Goal: Task Accomplishment & Management: Use online tool/utility

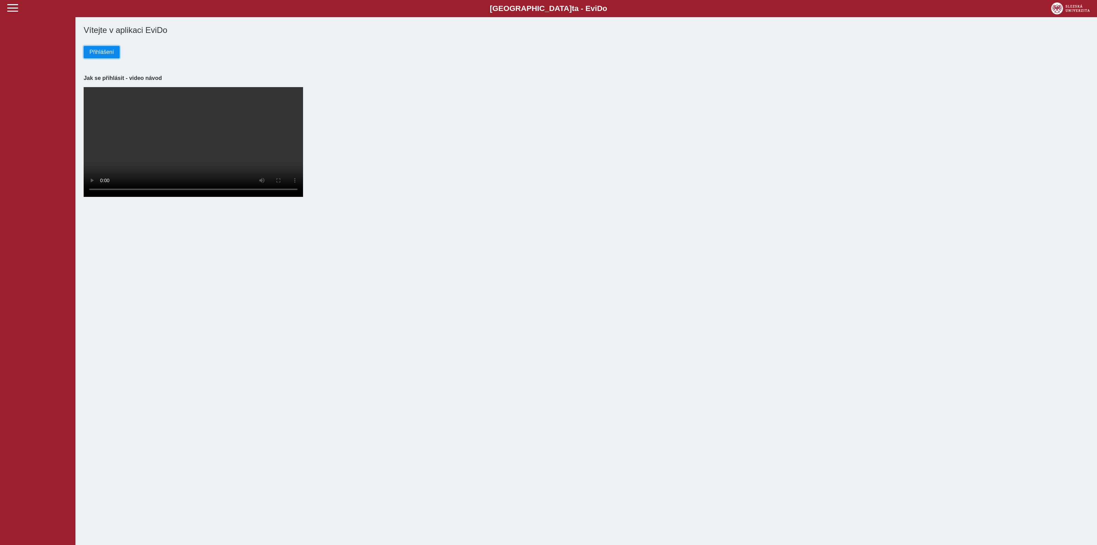
click at [96, 54] on span "Přihlášení" at bounding box center [101, 52] width 24 height 6
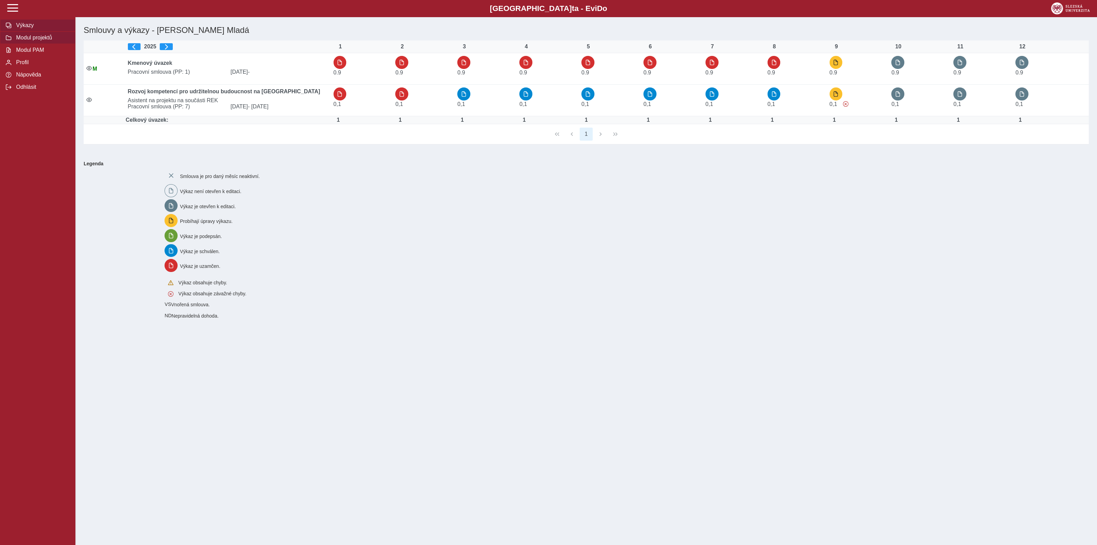
click at [27, 40] on span "Modul projektů" at bounding box center [42, 38] width 56 height 6
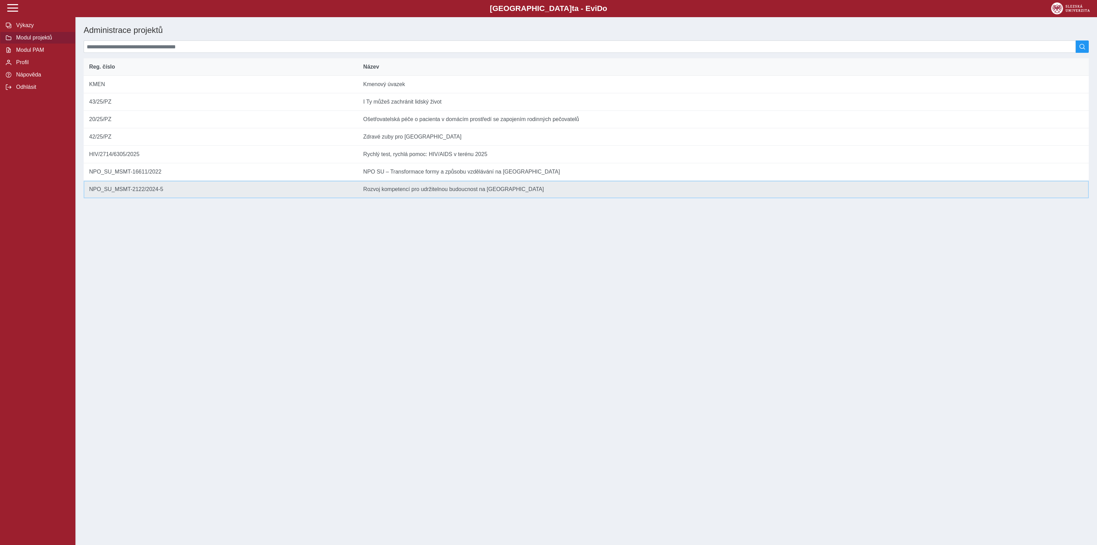
click at [425, 198] on td "Název Rozvoj kompetencí pro udržitelnou budoucnost na [GEOGRAPHIC_DATA] v [GEOG…" at bounding box center [723, 189] width 731 height 17
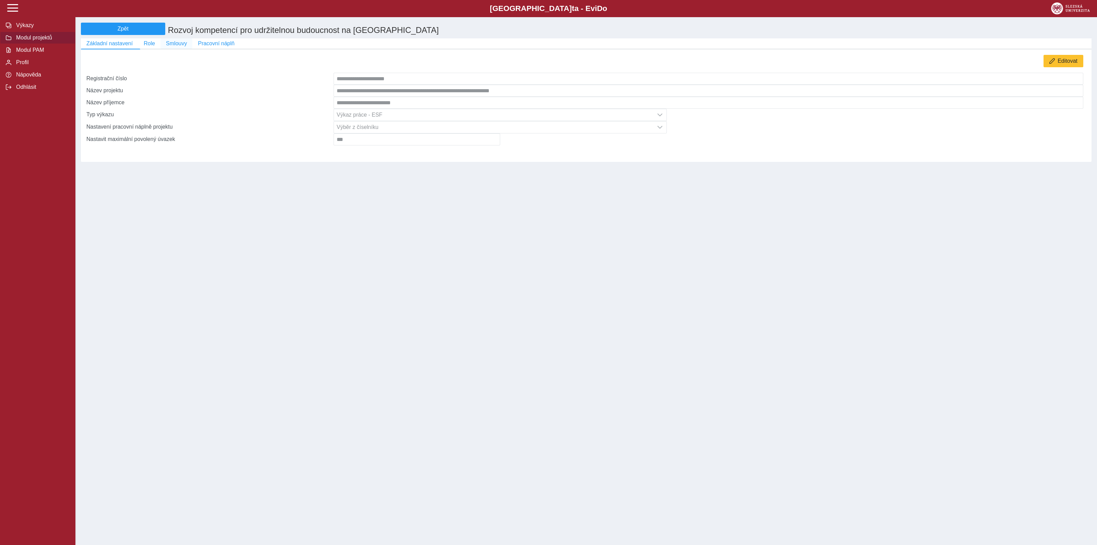
click at [173, 44] on span "Smlouvy" at bounding box center [176, 43] width 21 height 6
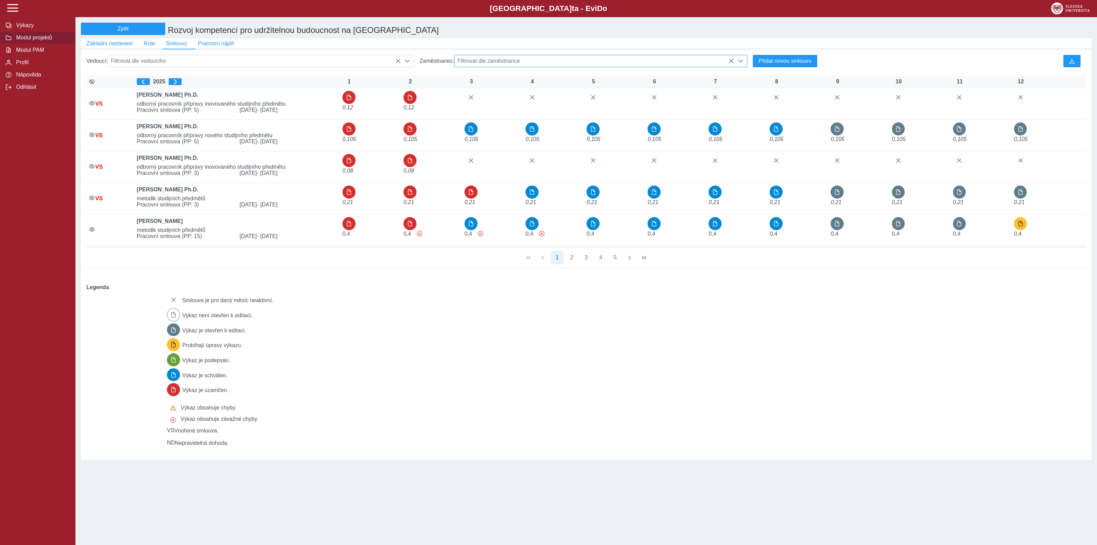
click at [536, 60] on span "Filtrovat dle zaměstnance" at bounding box center [593, 61] width 279 height 12
type input "********"
click at [513, 97] on li "Mgr. et [PERSON_NAME] Ph.D." at bounding box center [600, 95] width 292 height 12
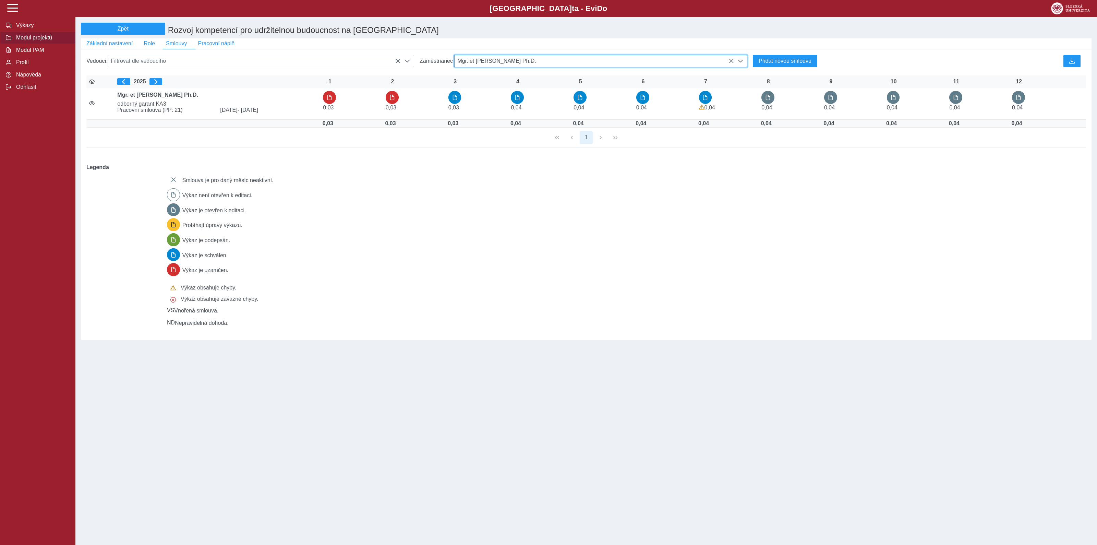
click at [731, 64] on icon at bounding box center [730, 60] width 5 height 5
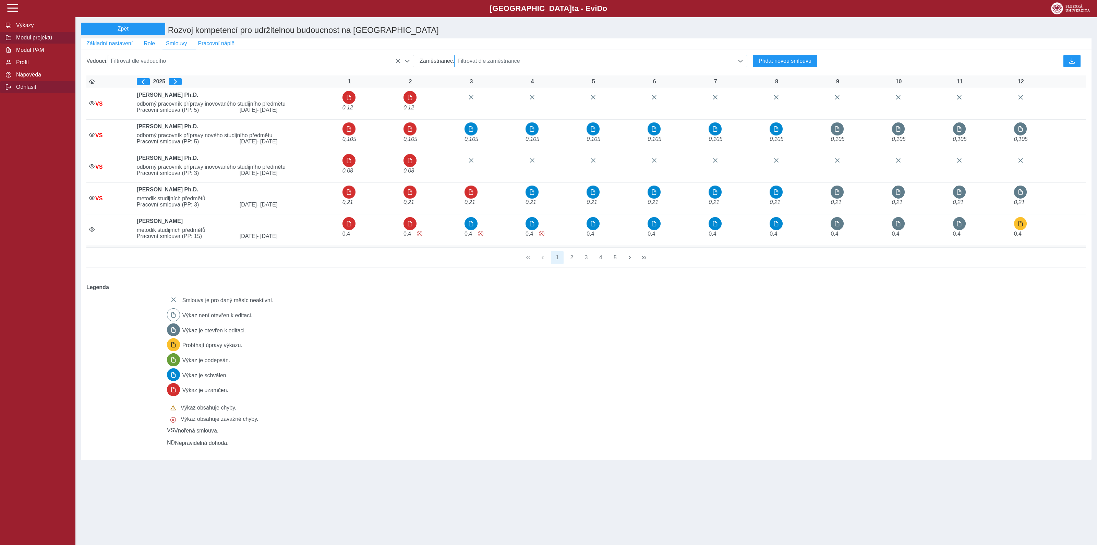
click at [24, 90] on span "Odhlásit" at bounding box center [42, 87] width 56 height 6
